Goal: Information Seeking & Learning: Learn about a topic

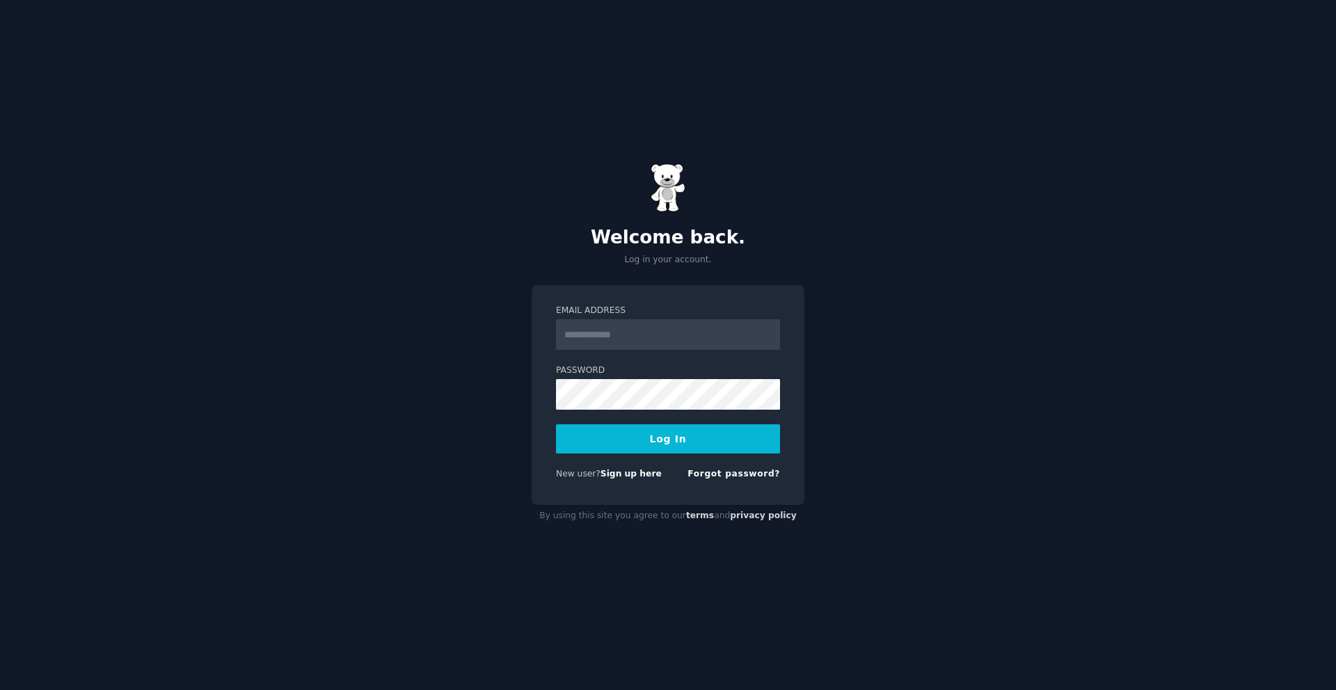
click at [592, 336] on input "Email Address" at bounding box center [668, 334] width 224 height 31
type input "**********"
click at [525, 431] on div "**********" at bounding box center [668, 345] width 1336 height 690
click at [680, 449] on button "Log In" at bounding box center [668, 438] width 224 height 29
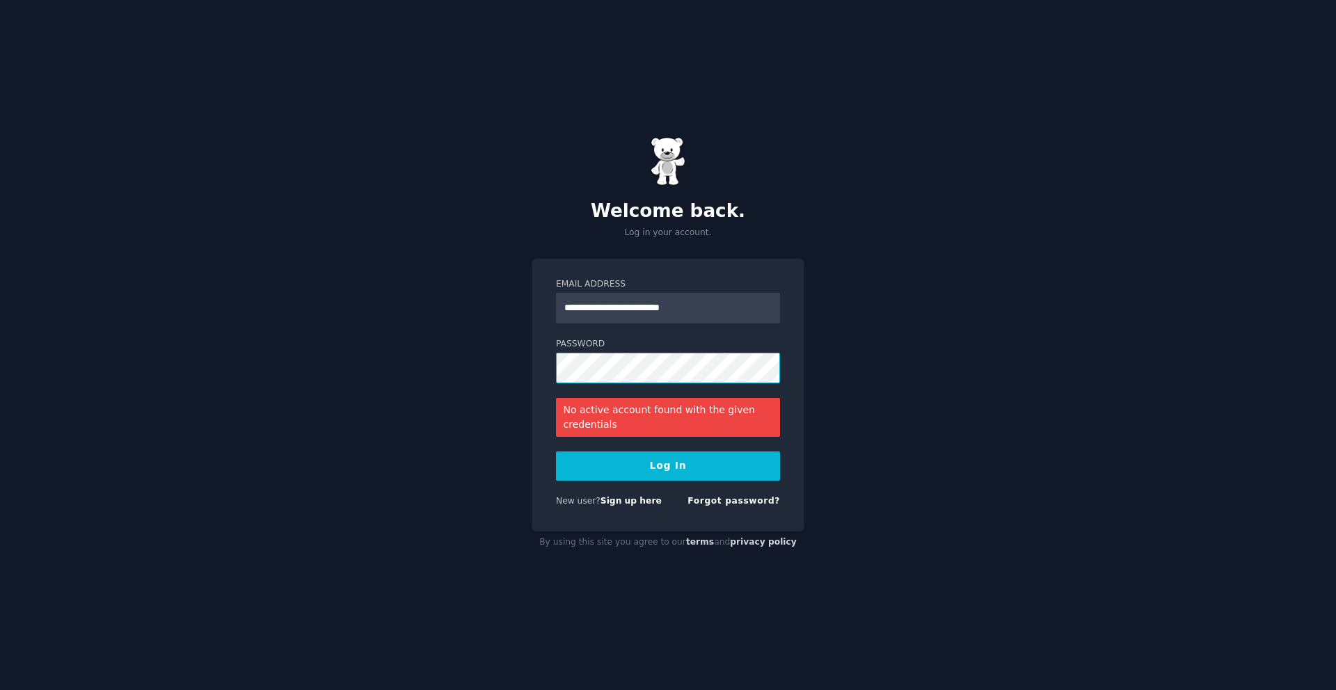
click at [556, 451] on button "Log In" at bounding box center [668, 465] width 224 height 29
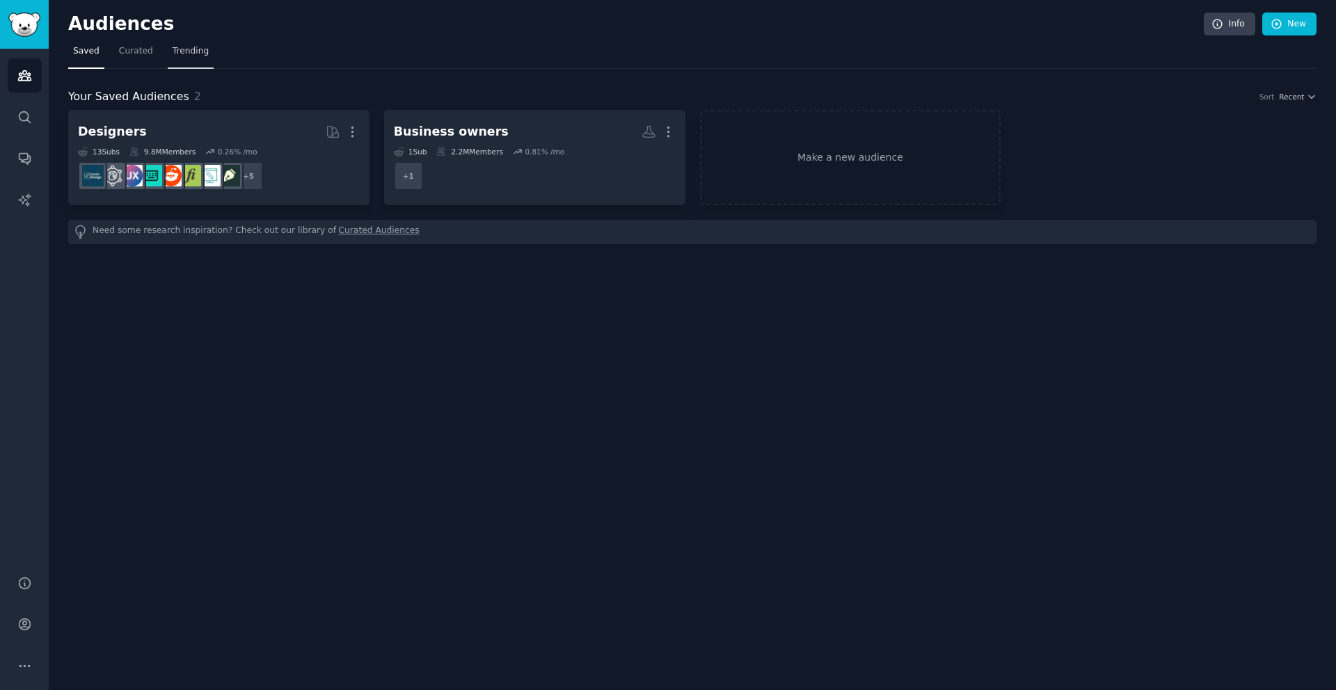
click at [200, 46] on span "Trending" at bounding box center [191, 51] width 36 height 13
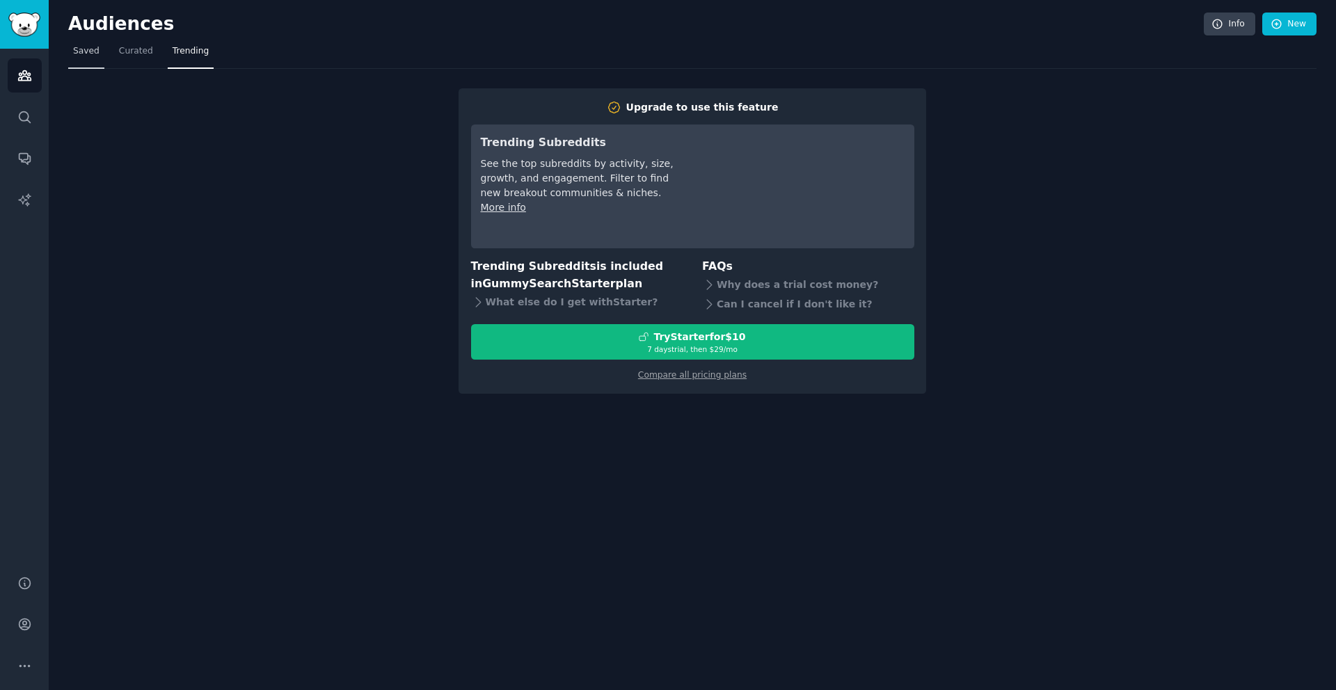
click at [93, 51] on span "Saved" at bounding box center [86, 51] width 26 height 13
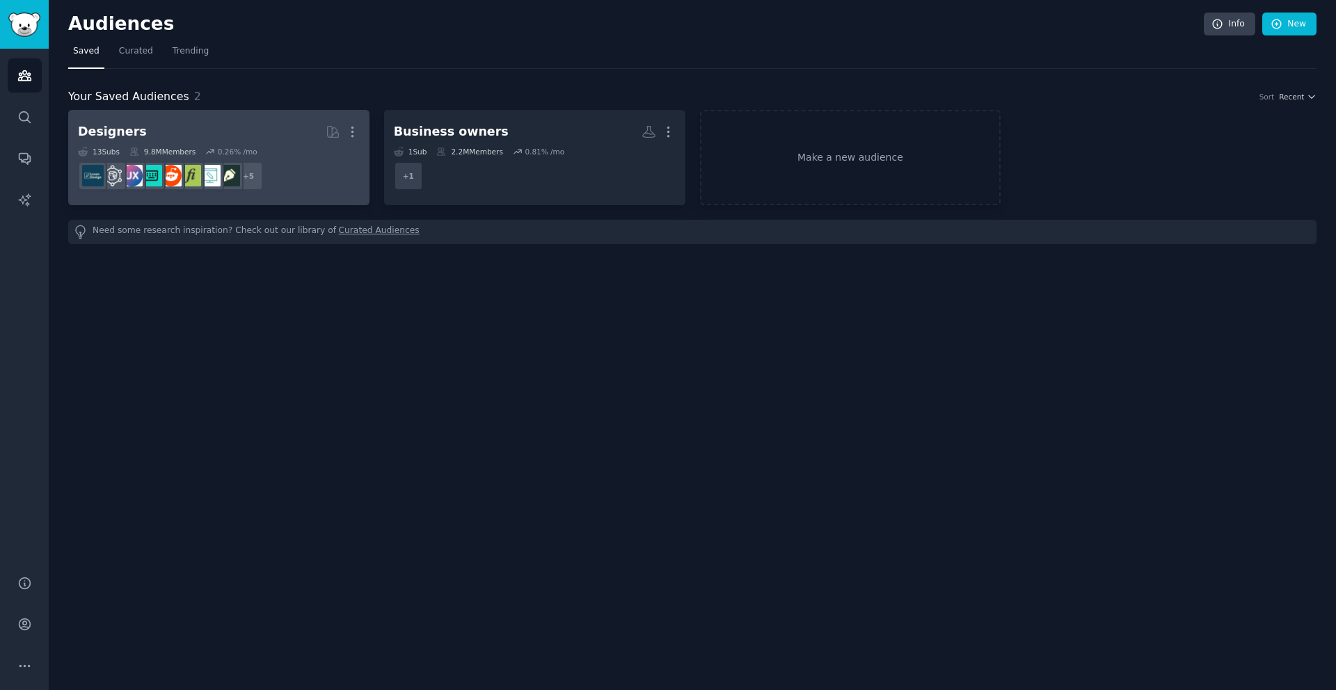
click at [265, 139] on h2 "Designers More" at bounding box center [219, 132] width 282 height 24
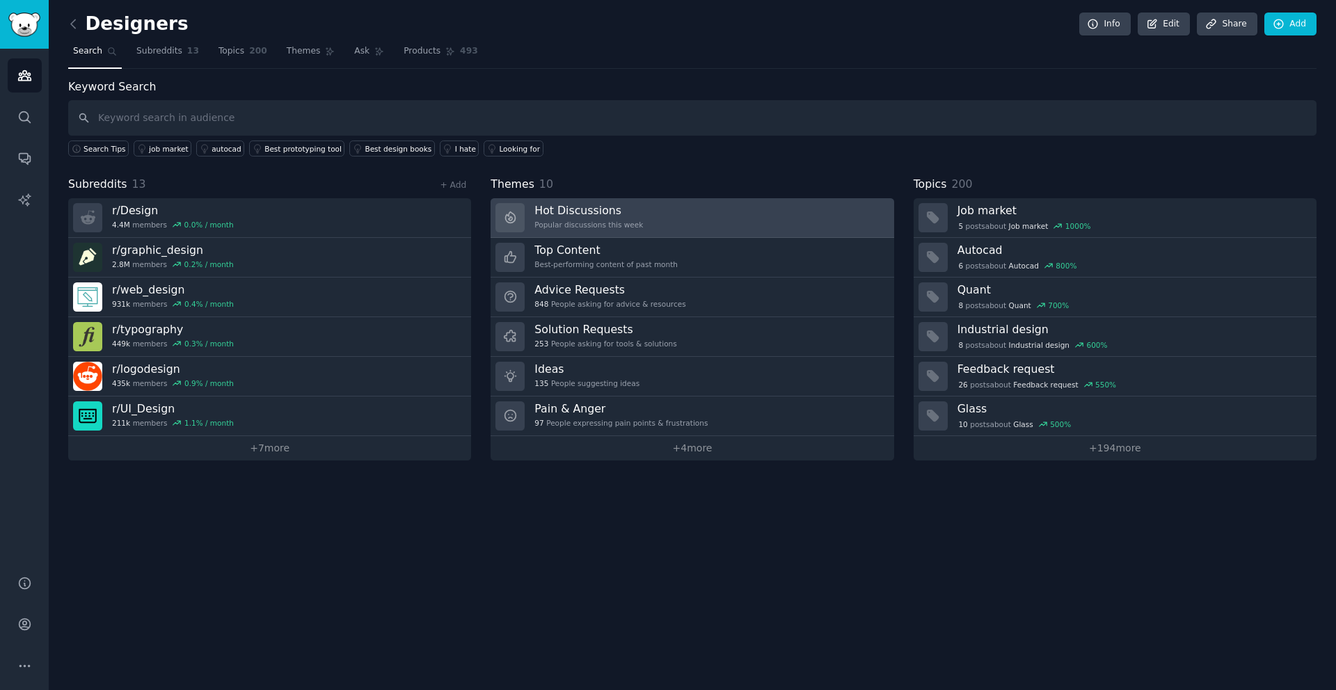
click at [662, 227] on link "Hot Discussions Popular discussions this week" at bounding box center [691, 218] width 403 height 40
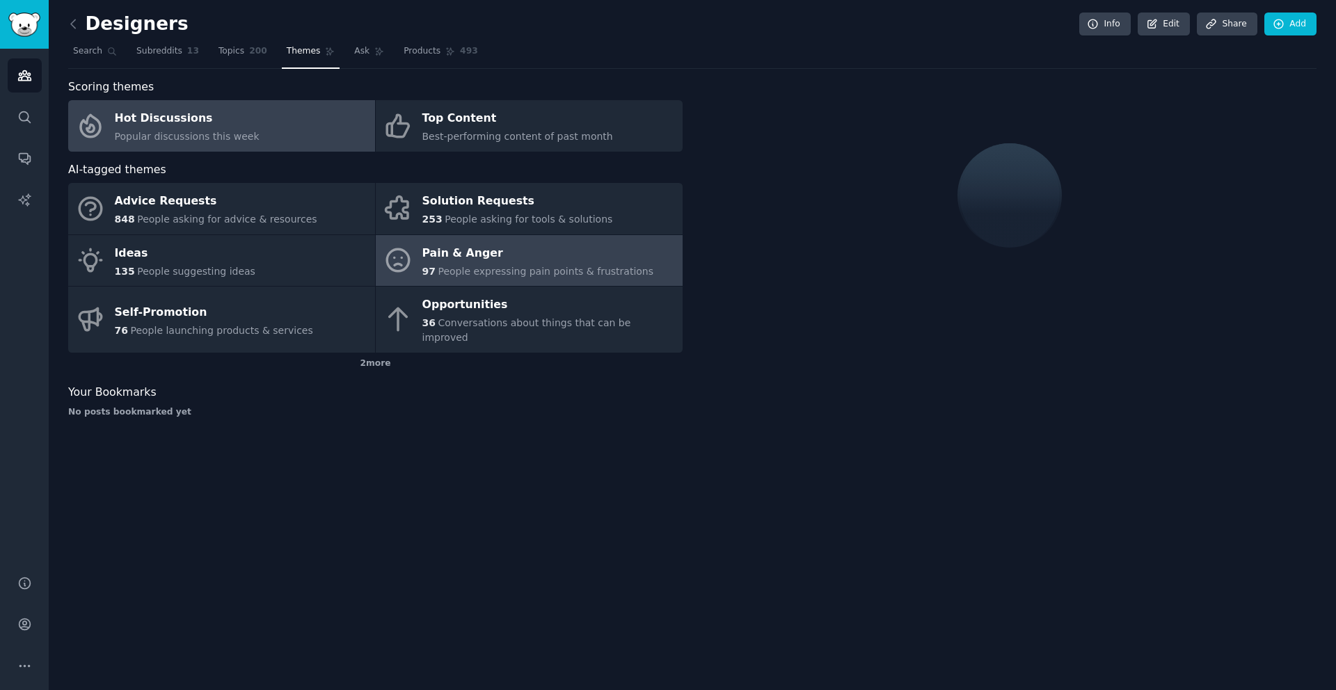
click at [591, 262] on div "Pain & Anger" at bounding box center [538, 253] width 232 height 22
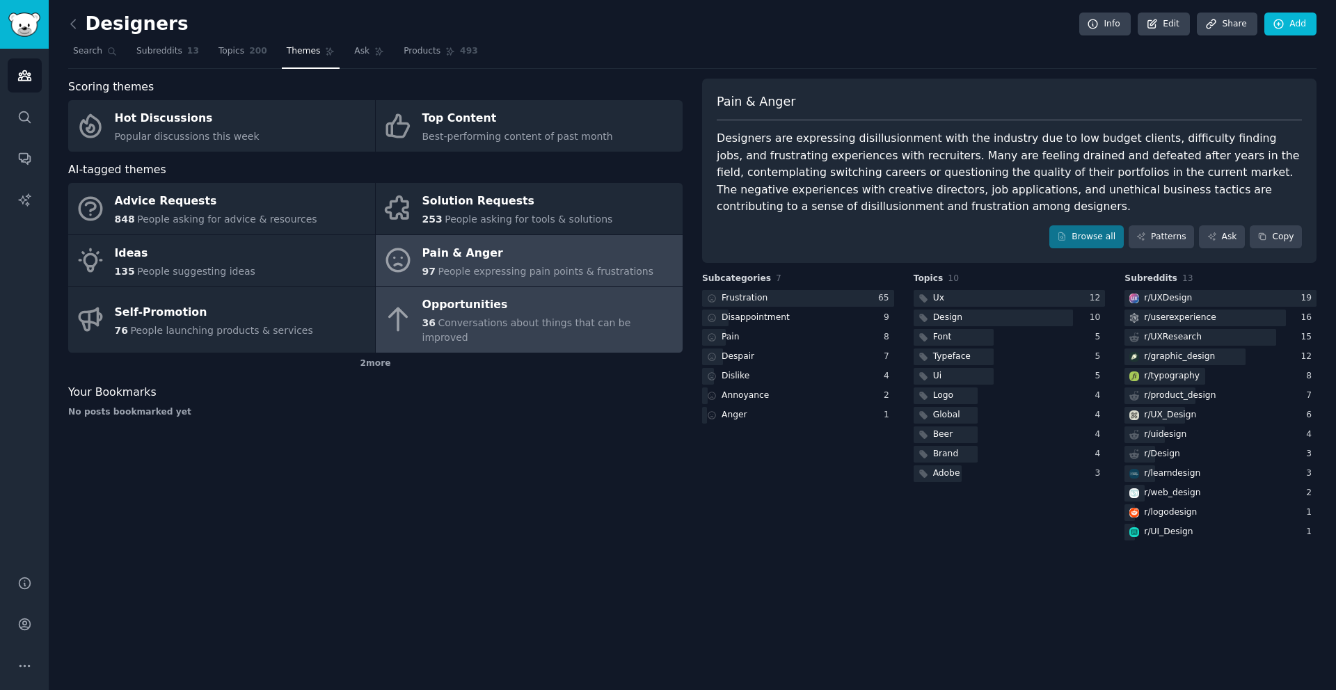
click at [541, 305] on div "Opportunities" at bounding box center [548, 305] width 253 height 22
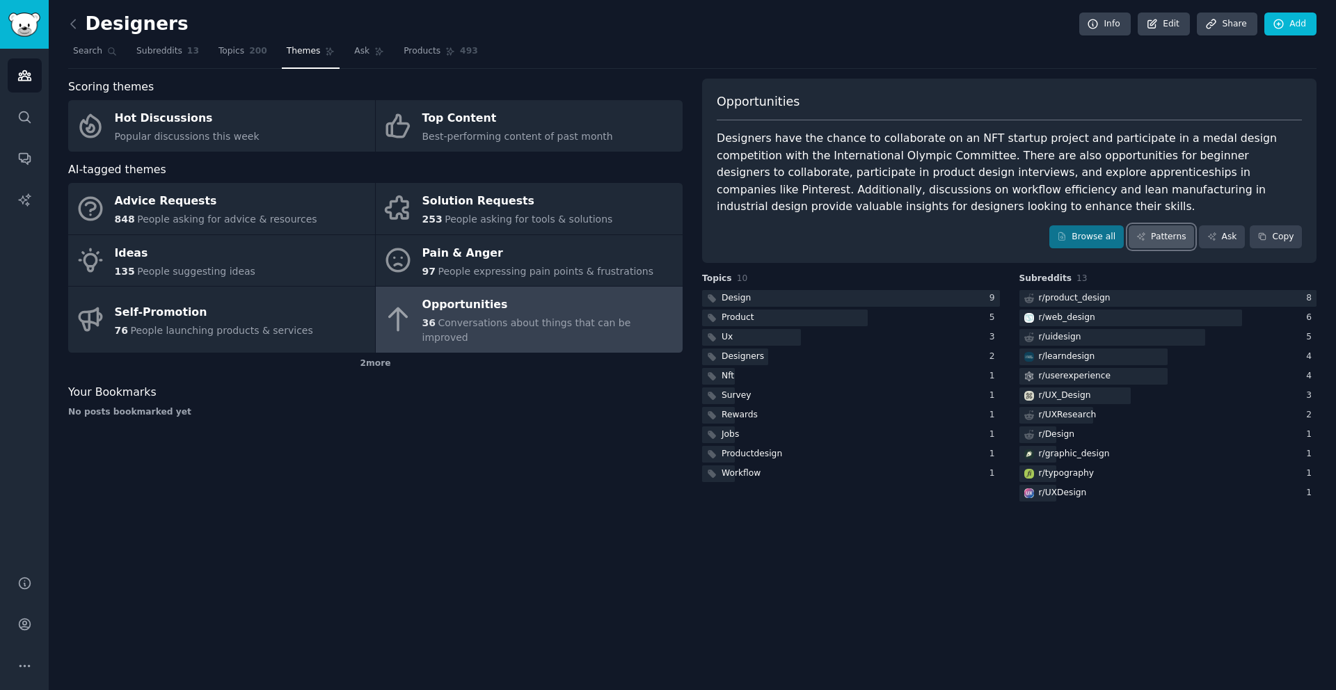
click at [1160, 240] on link "Patterns" at bounding box center [1160, 237] width 65 height 24
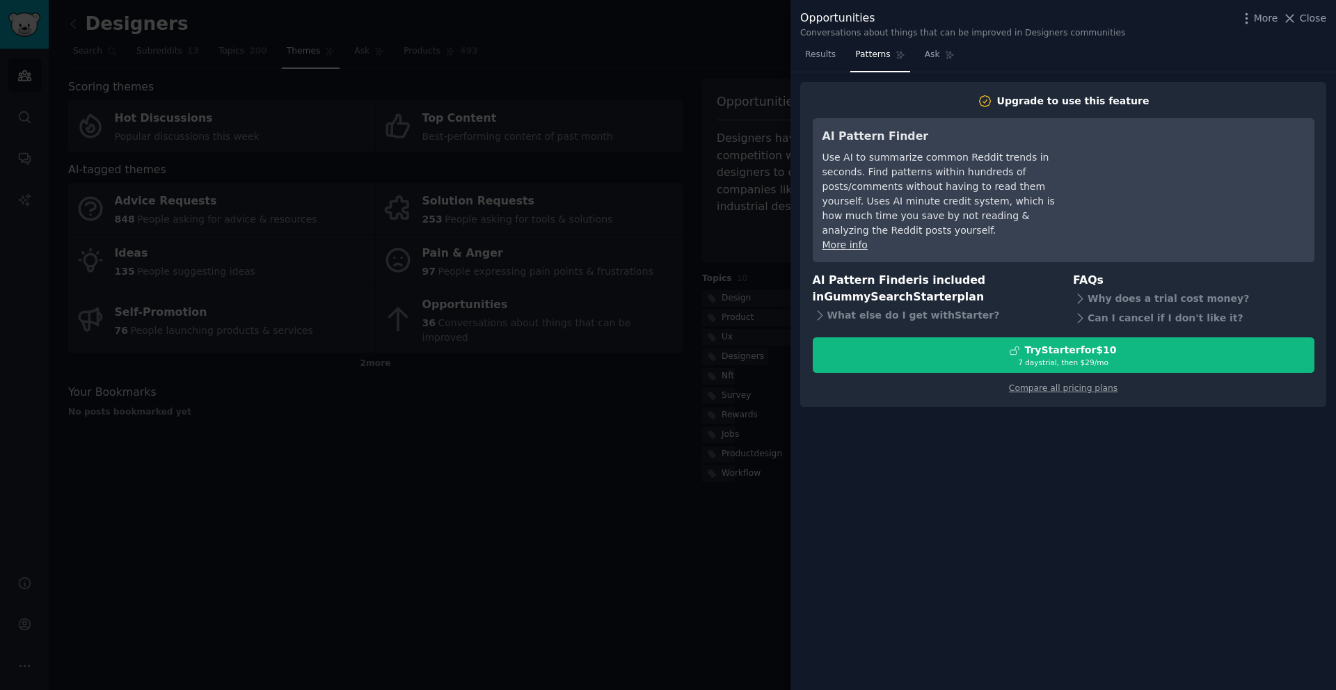
click at [525, 353] on div at bounding box center [668, 345] width 1336 height 690
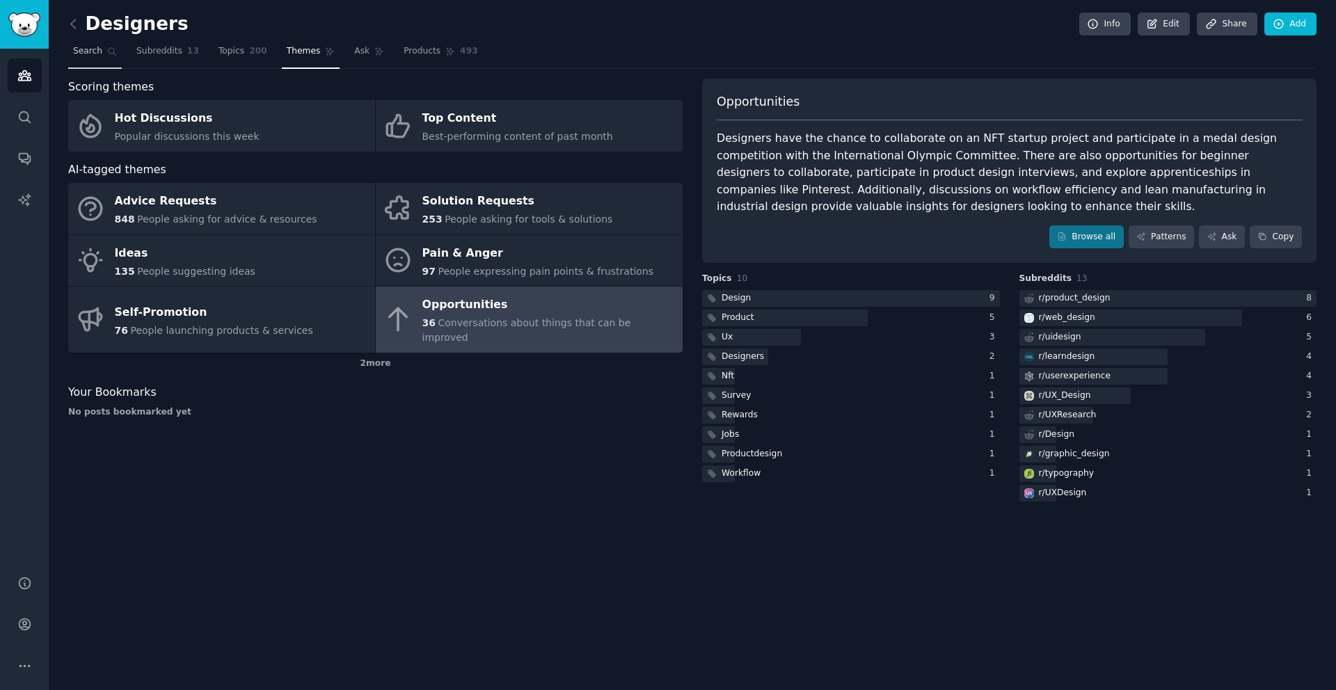
click at [92, 48] on span "Search" at bounding box center [87, 51] width 29 height 13
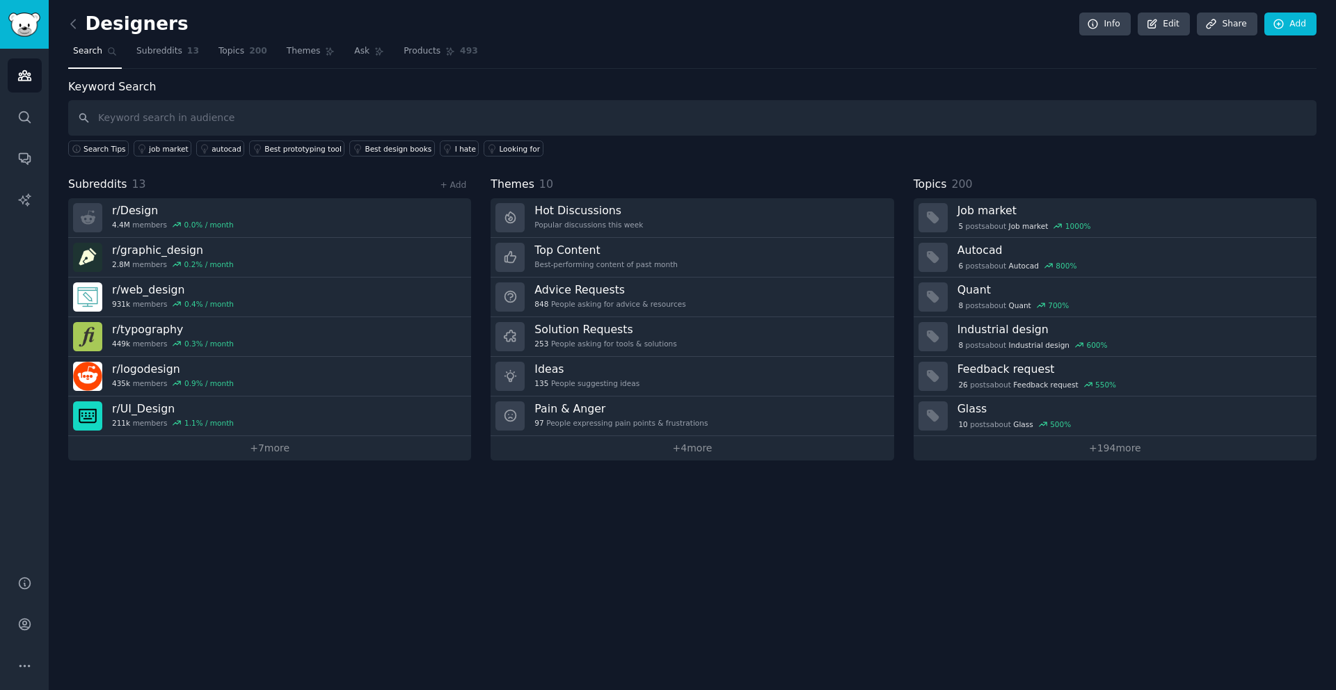
click at [86, 21] on h2 "Designers" at bounding box center [128, 24] width 120 height 22
click at [72, 26] on icon at bounding box center [73, 24] width 15 height 15
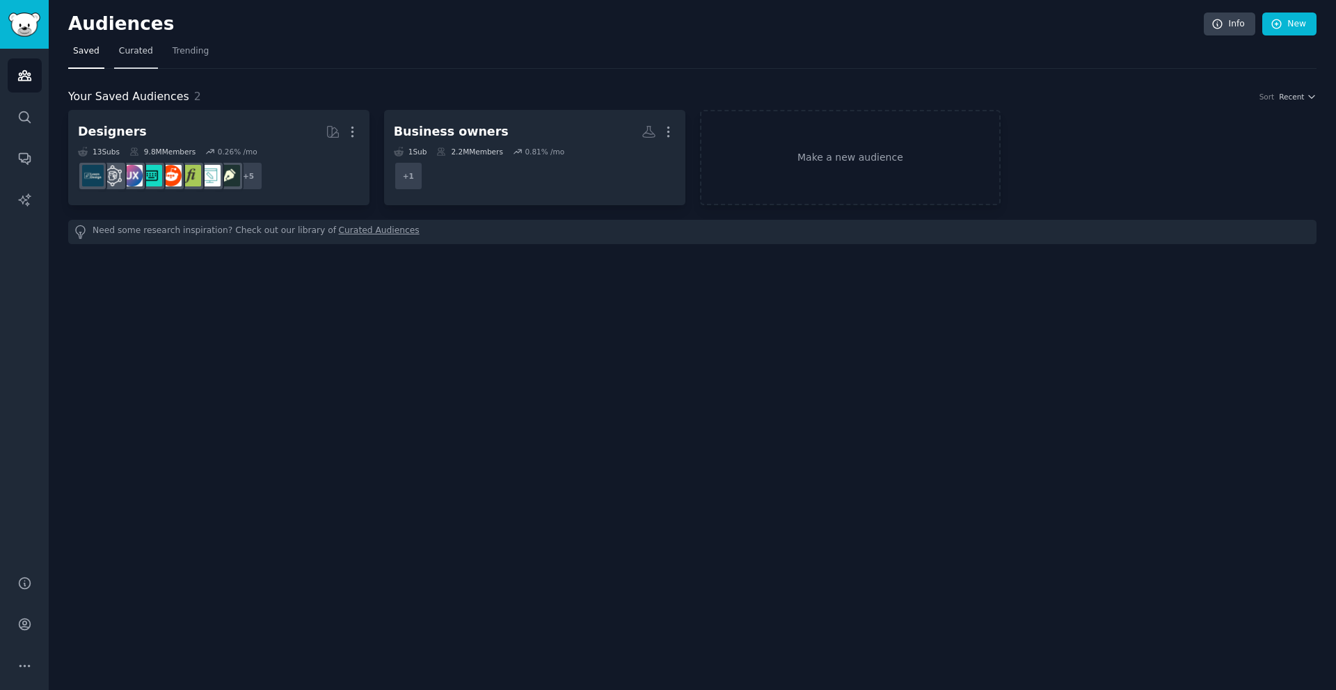
click at [131, 57] on link "Curated" at bounding box center [136, 54] width 44 height 29
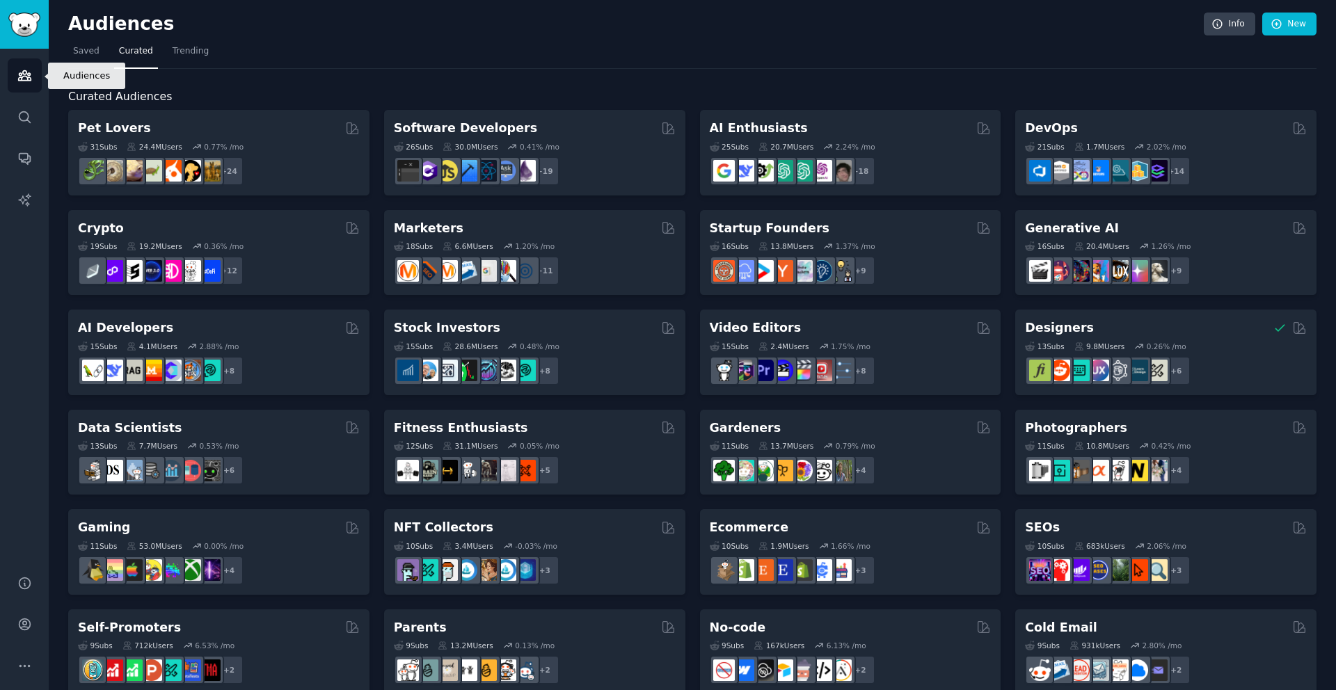
click at [20, 71] on icon "Sidebar" at bounding box center [24, 75] width 15 height 15
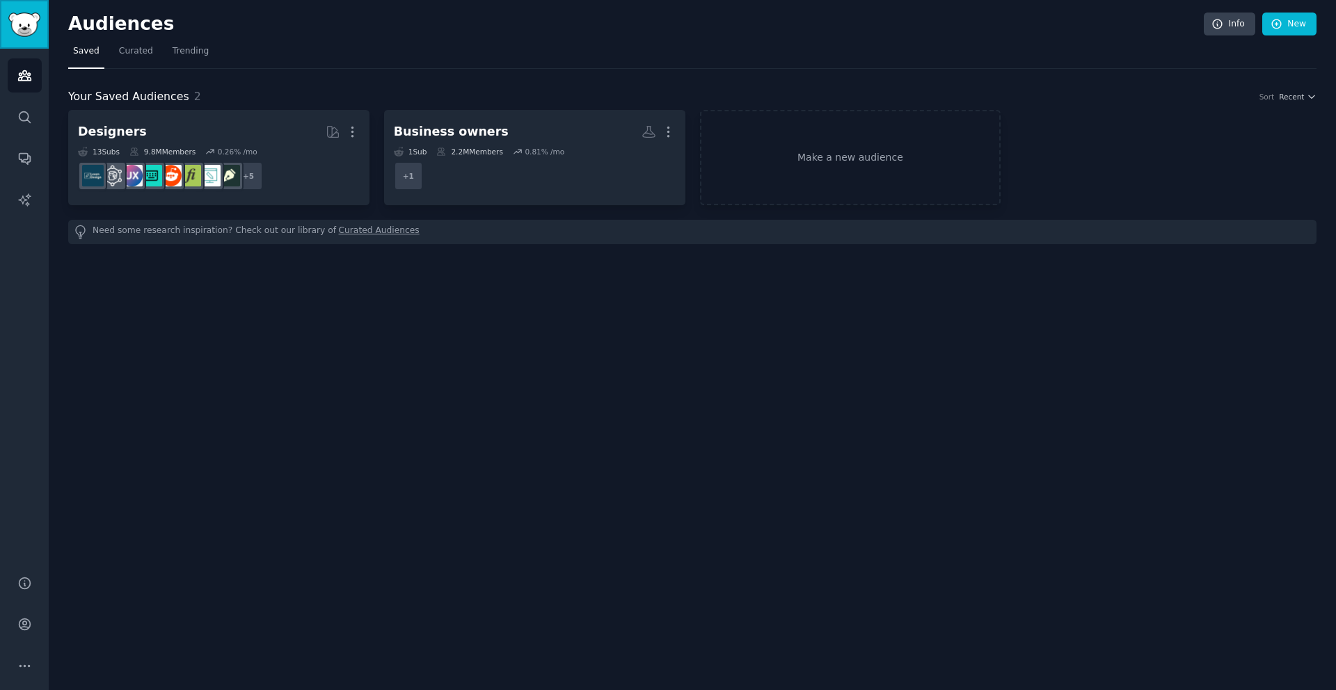
click at [20, 17] on img "Sidebar" at bounding box center [24, 25] width 32 height 24
click at [110, 28] on h2 "Audiences" at bounding box center [635, 24] width 1135 height 22
